Goal: Check status: Check status

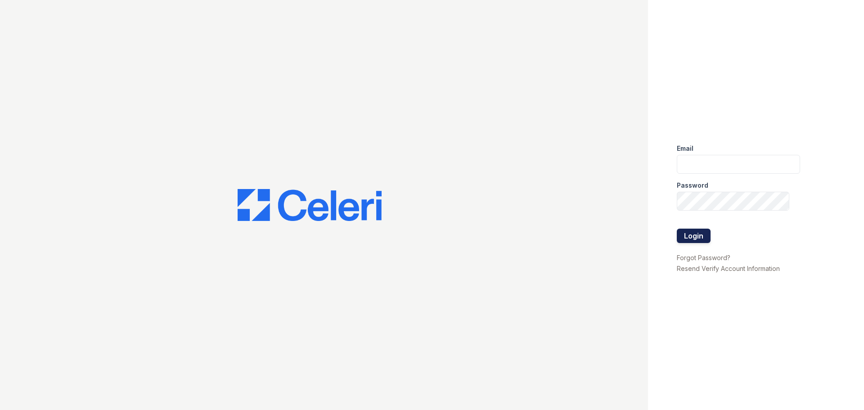
type input "abailey@trinity-pm.com"
click at [686, 234] on button "Login" at bounding box center [694, 236] width 34 height 14
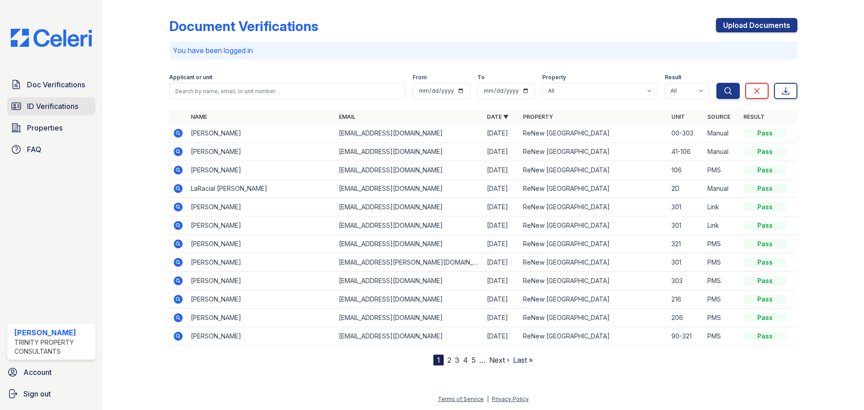
click at [45, 107] on span "ID Verifications" at bounding box center [52, 106] width 51 height 11
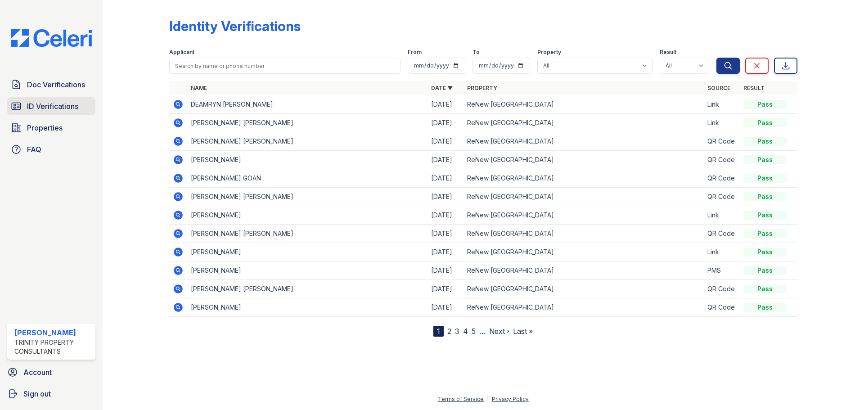
click at [55, 108] on span "ID Verifications" at bounding box center [52, 106] width 51 height 11
click at [58, 107] on span "ID Verifications" at bounding box center [52, 106] width 51 height 11
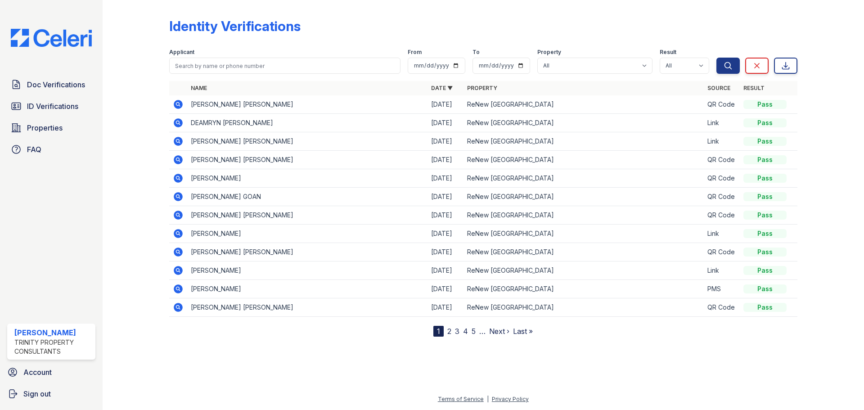
click at [179, 103] on icon at bounding box center [177, 104] width 2 height 2
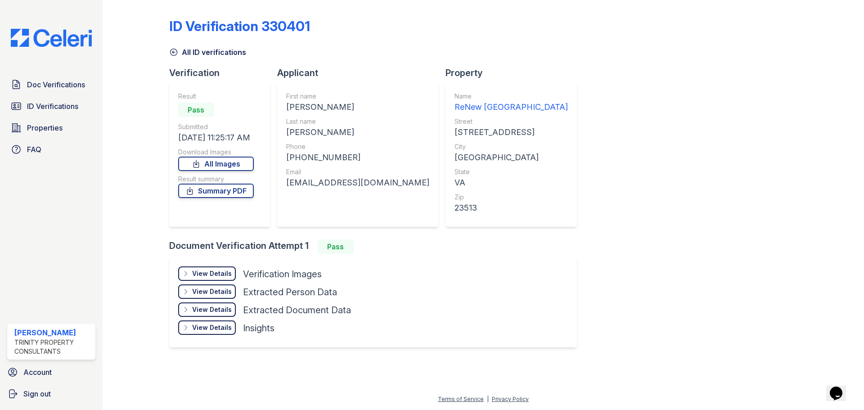
click at [203, 273] on div "View Details" at bounding box center [212, 273] width 40 height 9
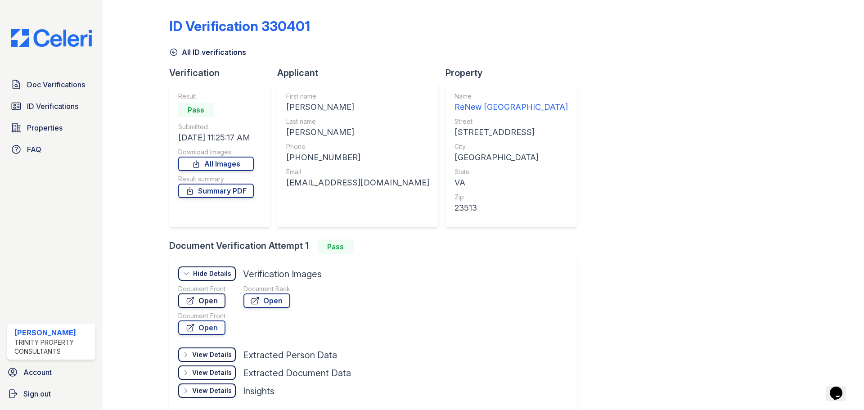
click at [211, 301] on link "Open" at bounding box center [201, 300] width 47 height 14
click at [66, 100] on link "ID Verifications" at bounding box center [51, 106] width 88 height 18
